Goal: Task Accomplishment & Management: Use online tool/utility

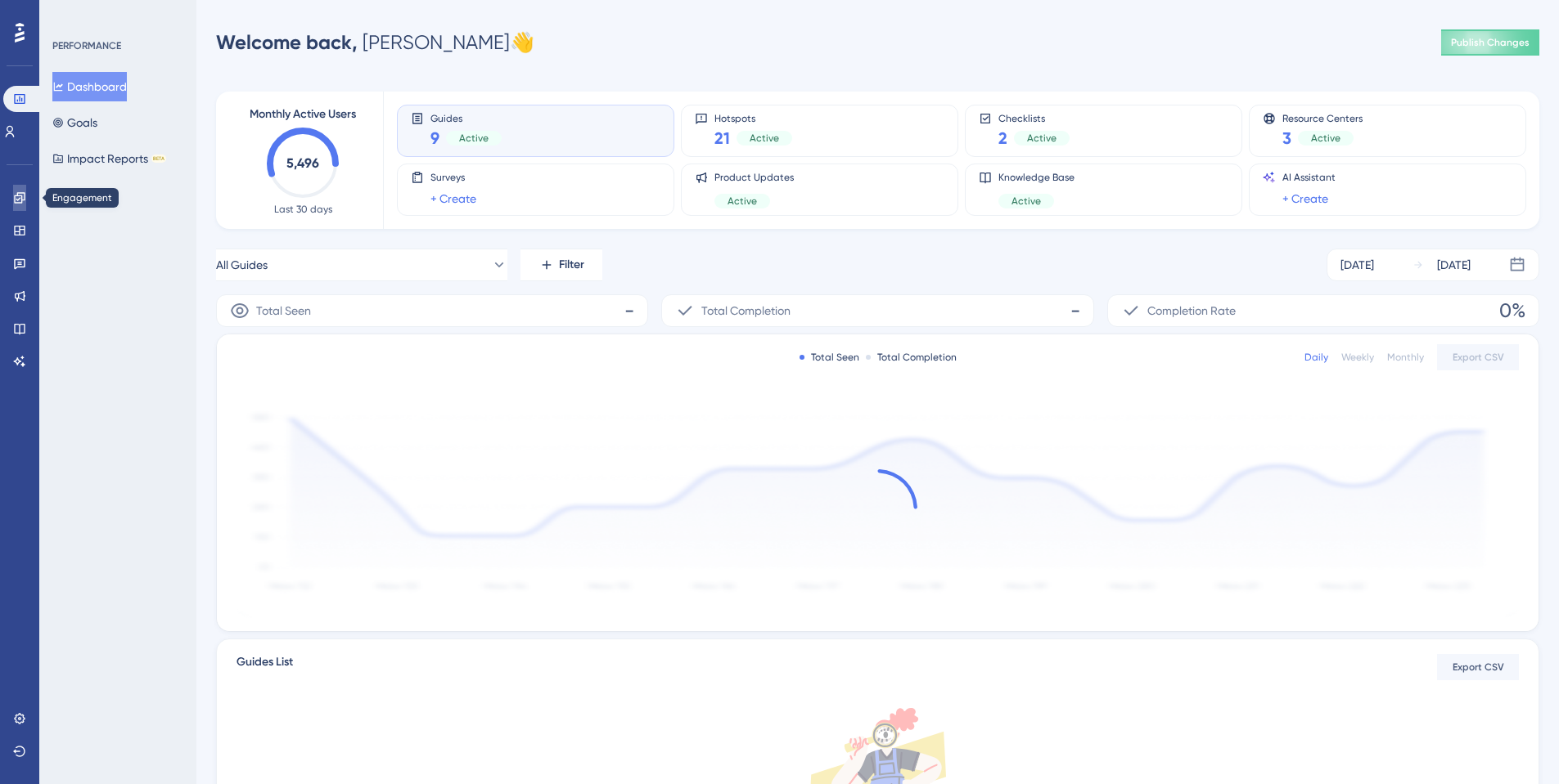
click at [21, 199] on icon at bounding box center [20, 198] width 13 height 13
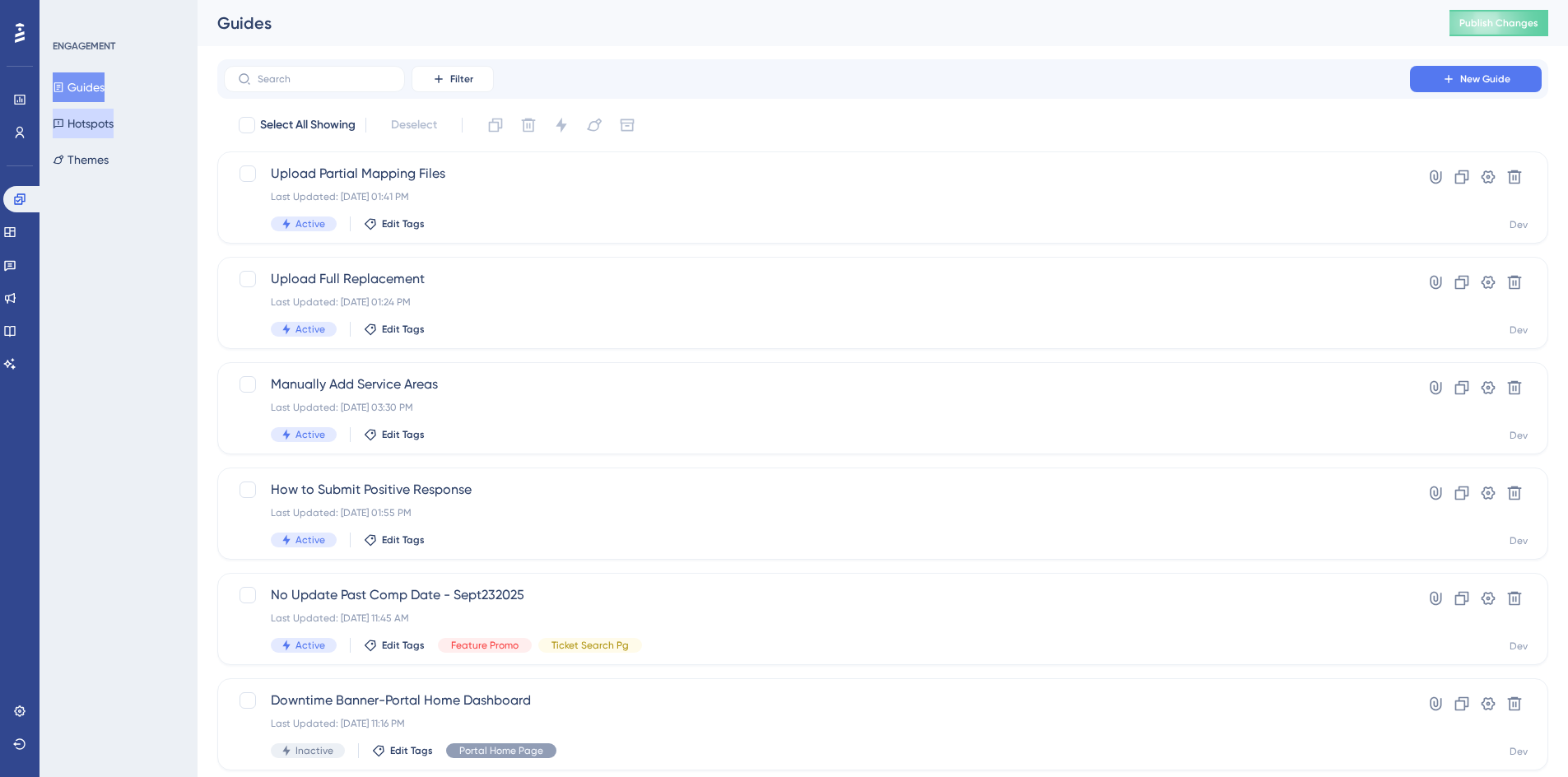
click at [93, 124] on button "Hotspots" at bounding box center [82, 124] width 61 height 30
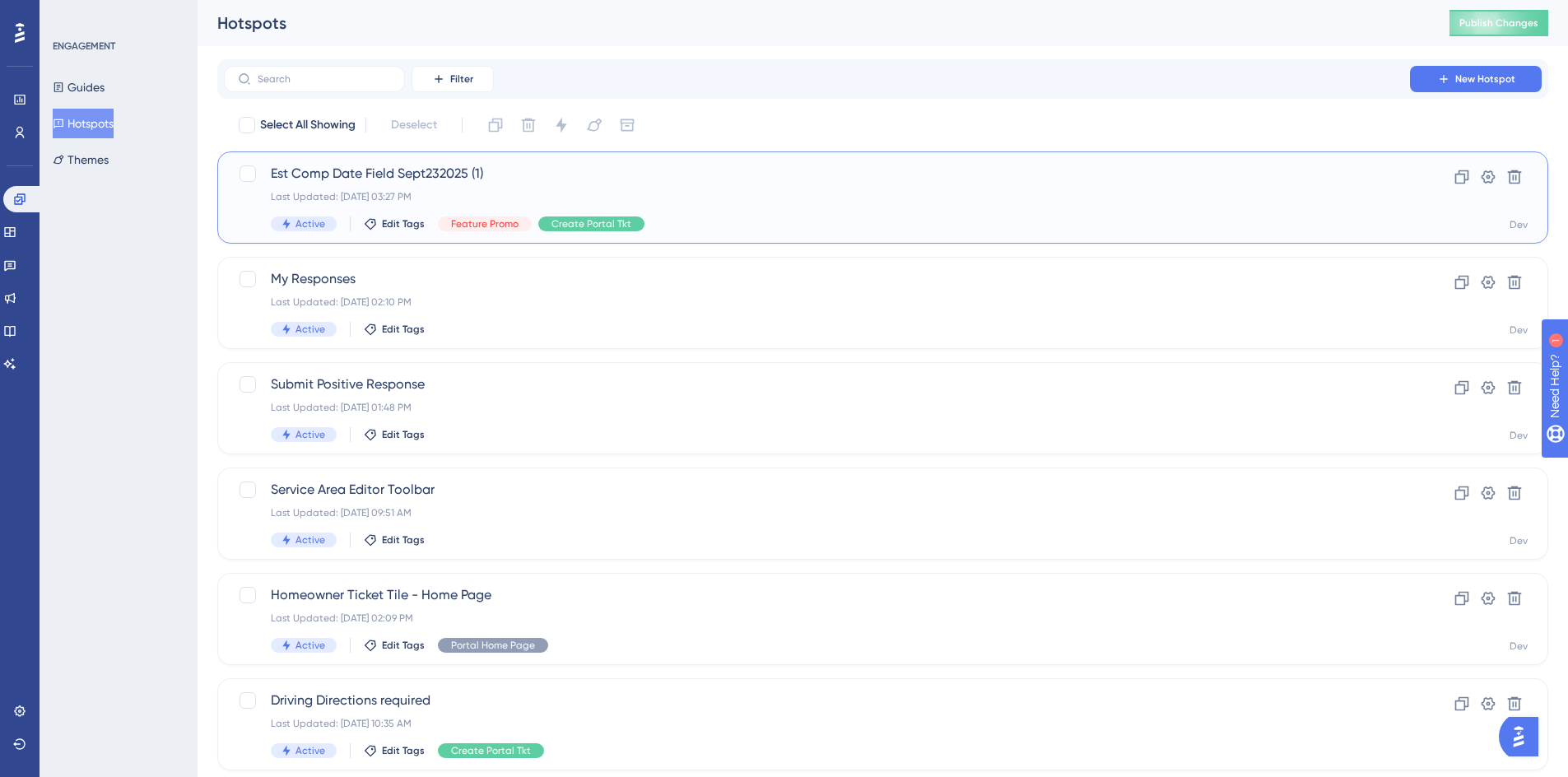
click at [357, 176] on span "Est Comp Date Field Sept232025 (1)" at bounding box center [817, 174] width 1092 height 20
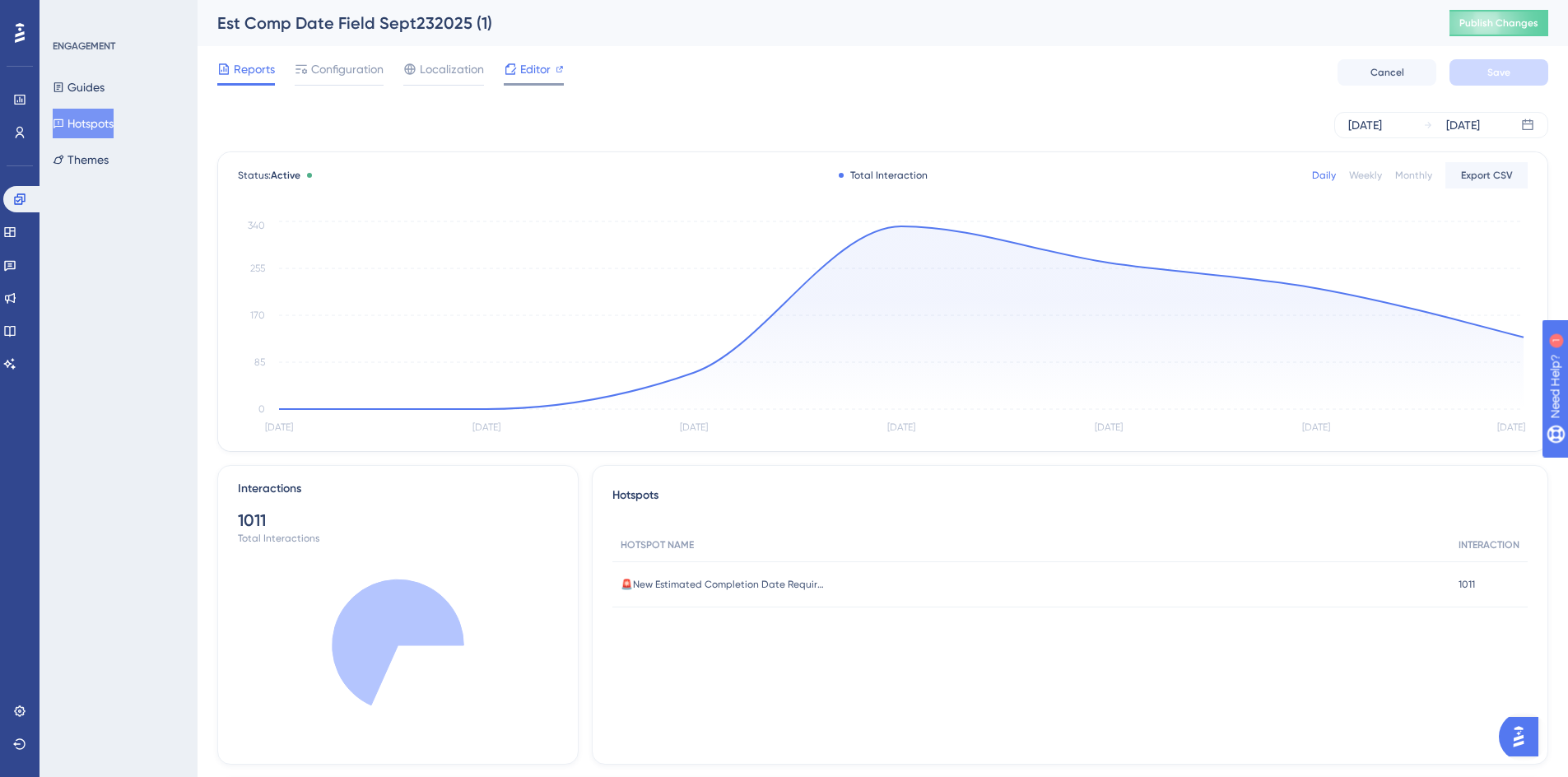
click at [536, 77] on span "Editor" at bounding box center [535, 69] width 31 height 20
